Goal: Transaction & Acquisition: Purchase product/service

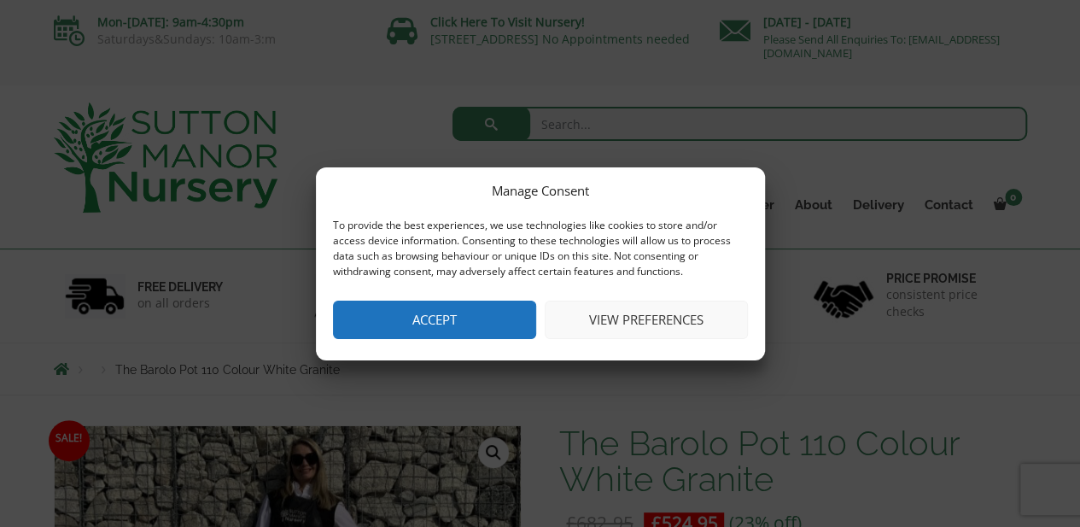
click at [492, 311] on button "Accept" at bounding box center [434, 319] width 203 height 38
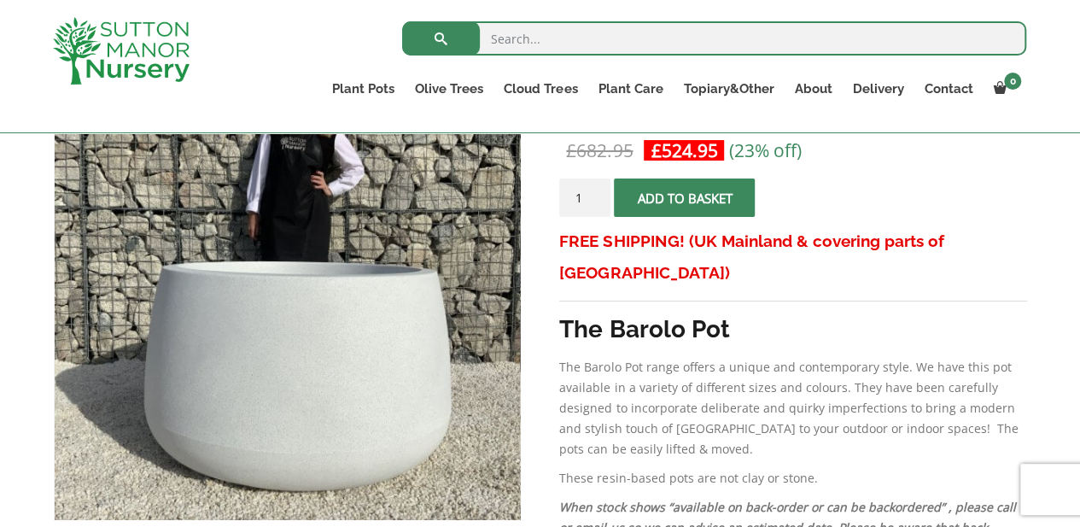
scroll to position [256, 0]
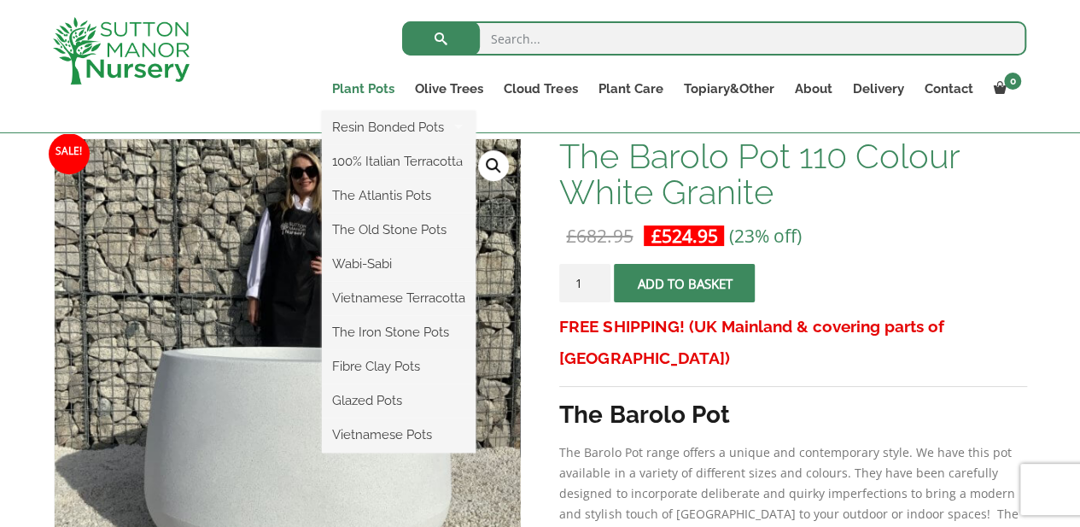
click at [379, 82] on link "Plant Pots" at bounding box center [363, 89] width 83 height 24
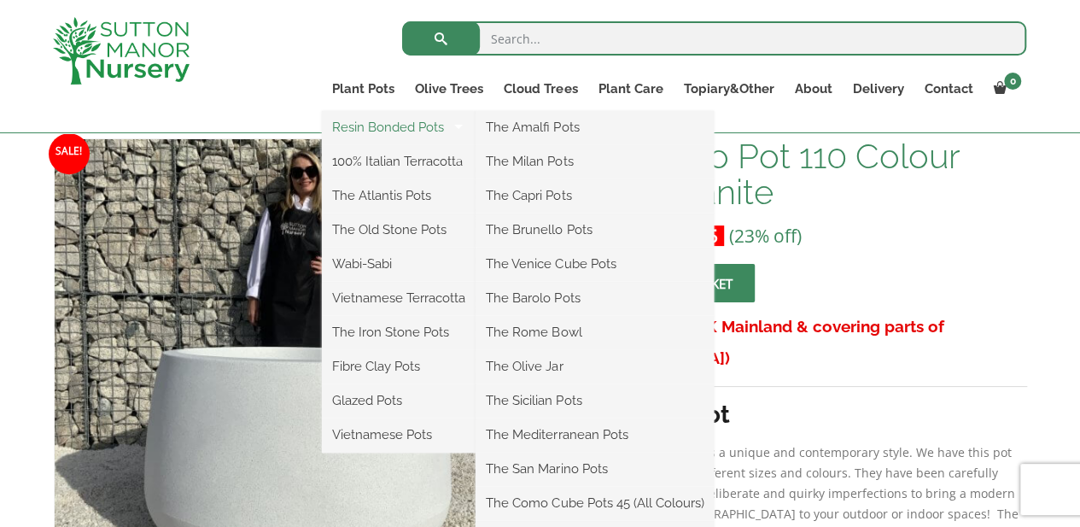
click at [404, 121] on link "Resin Bonded Pots" at bounding box center [399, 127] width 154 height 26
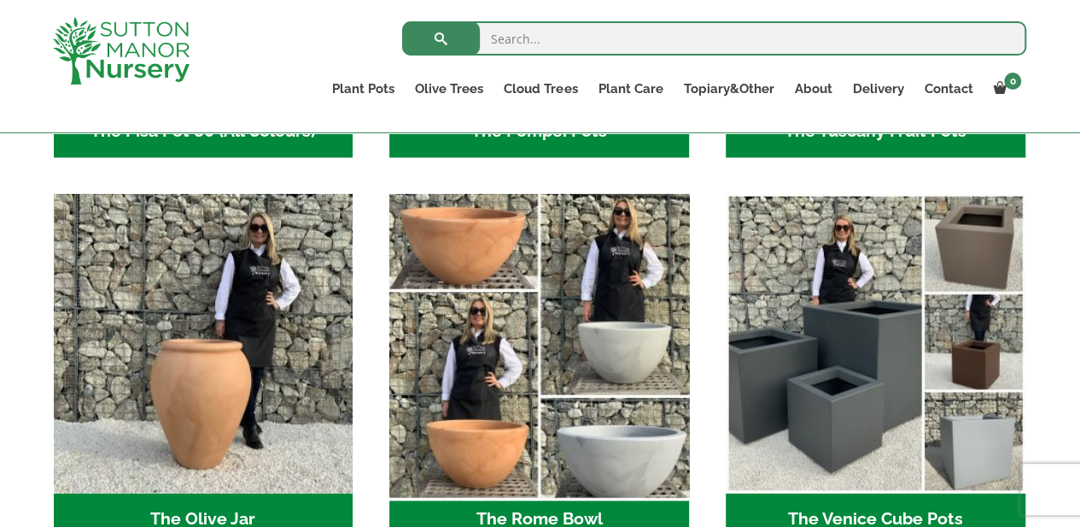
scroll to position [1591, 0]
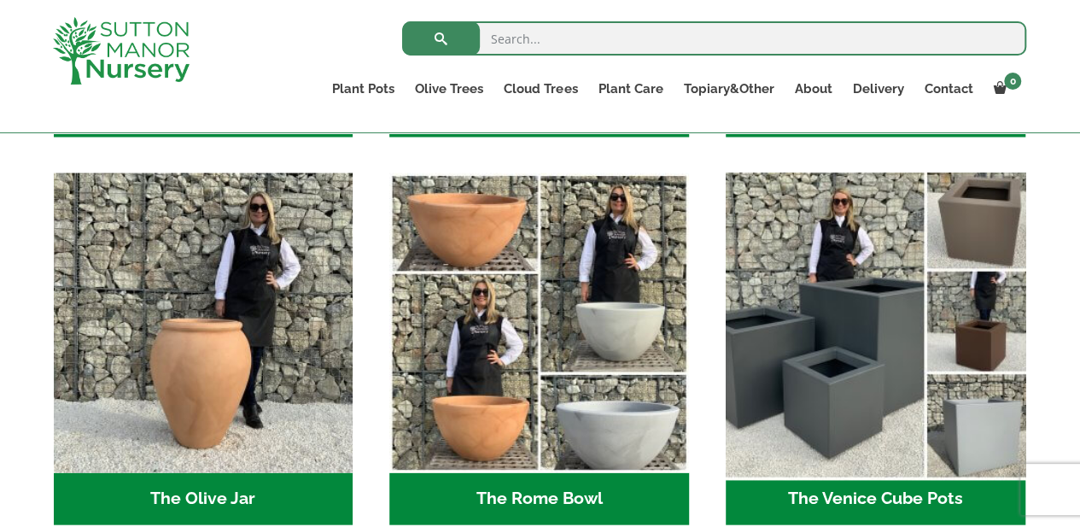
click at [791, 310] on img "Visit product category The Venice Cube Pots" at bounding box center [875, 322] width 314 height 314
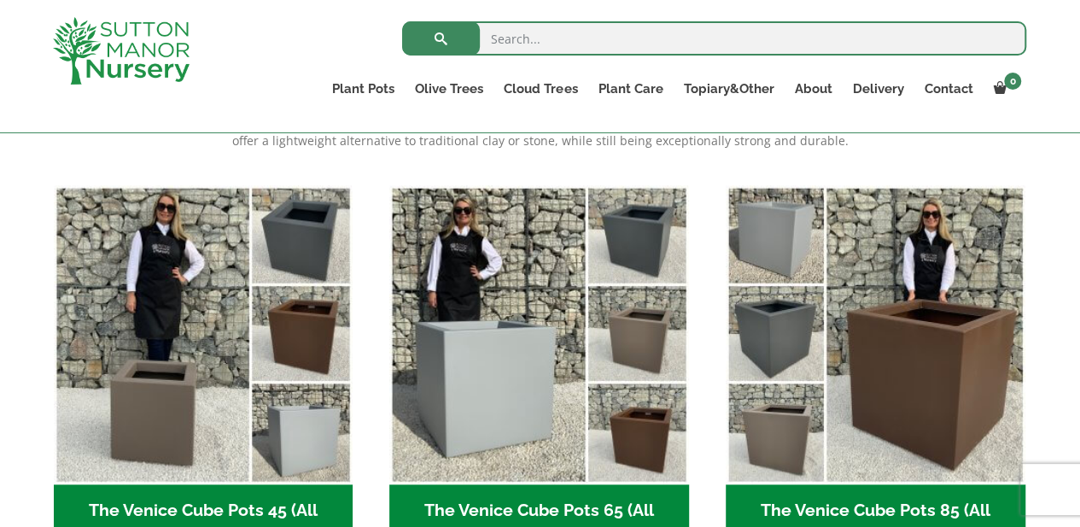
scroll to position [427, 0]
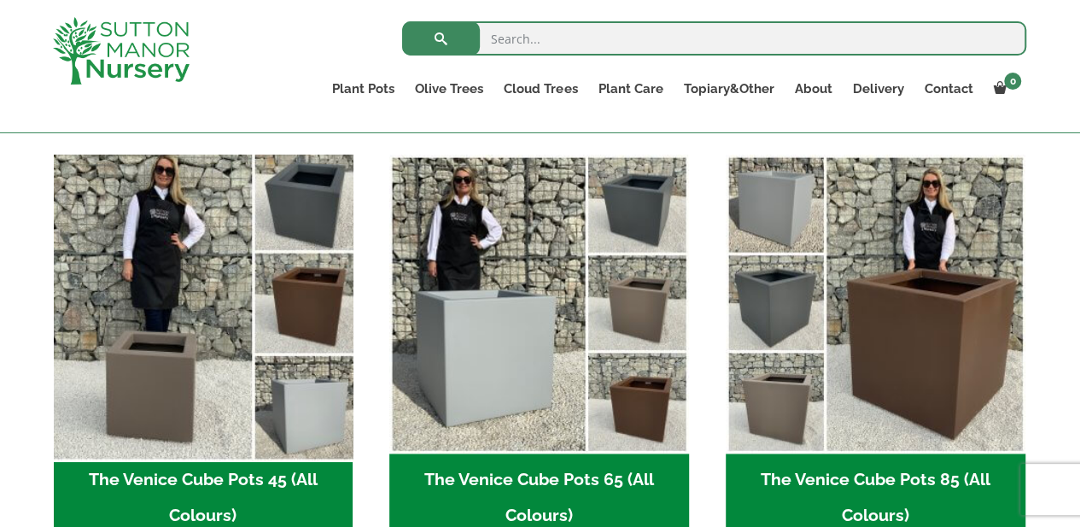
click at [262, 351] on img "Visit product category The Venice Cube Pots 45 (All Colours)" at bounding box center [203, 304] width 314 height 314
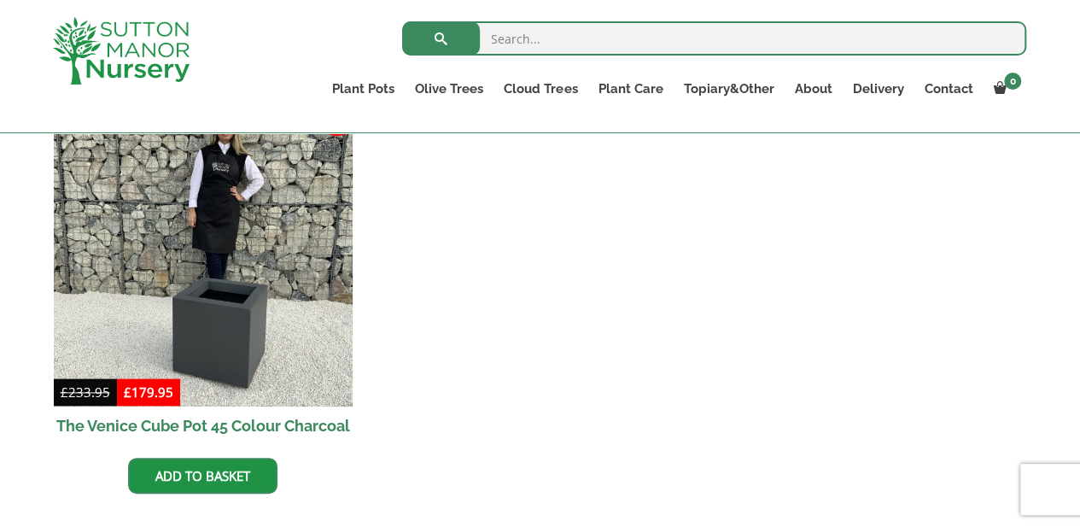
scroll to position [908, 0]
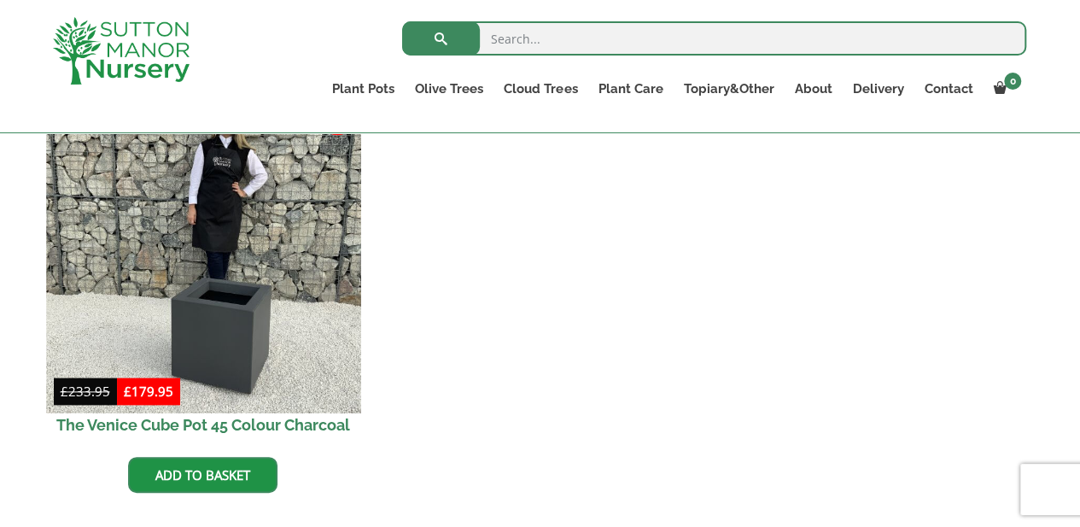
click at [284, 265] on img at bounding box center [203, 256] width 314 height 314
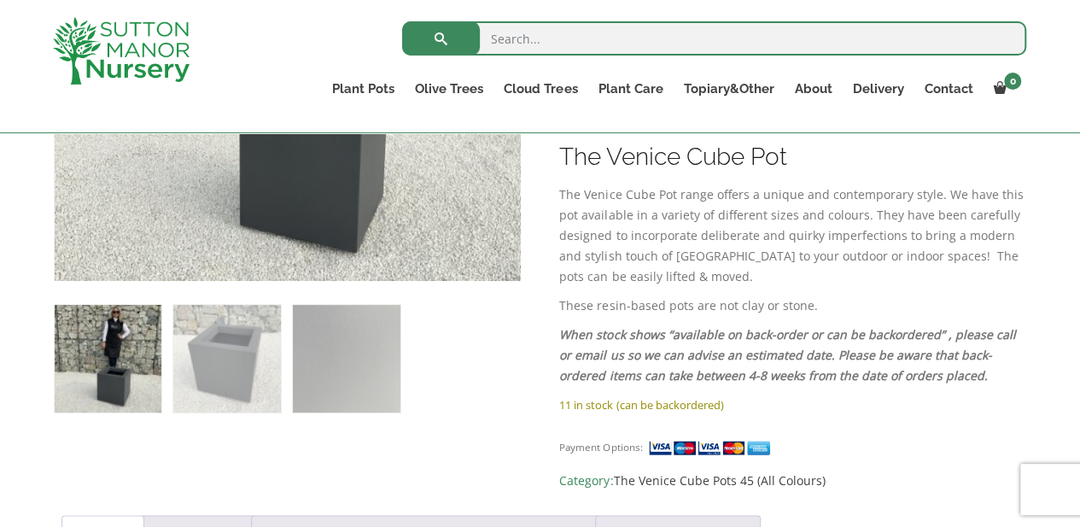
scroll to position [853, 0]
